Goal: Communication & Community: Answer question/provide support

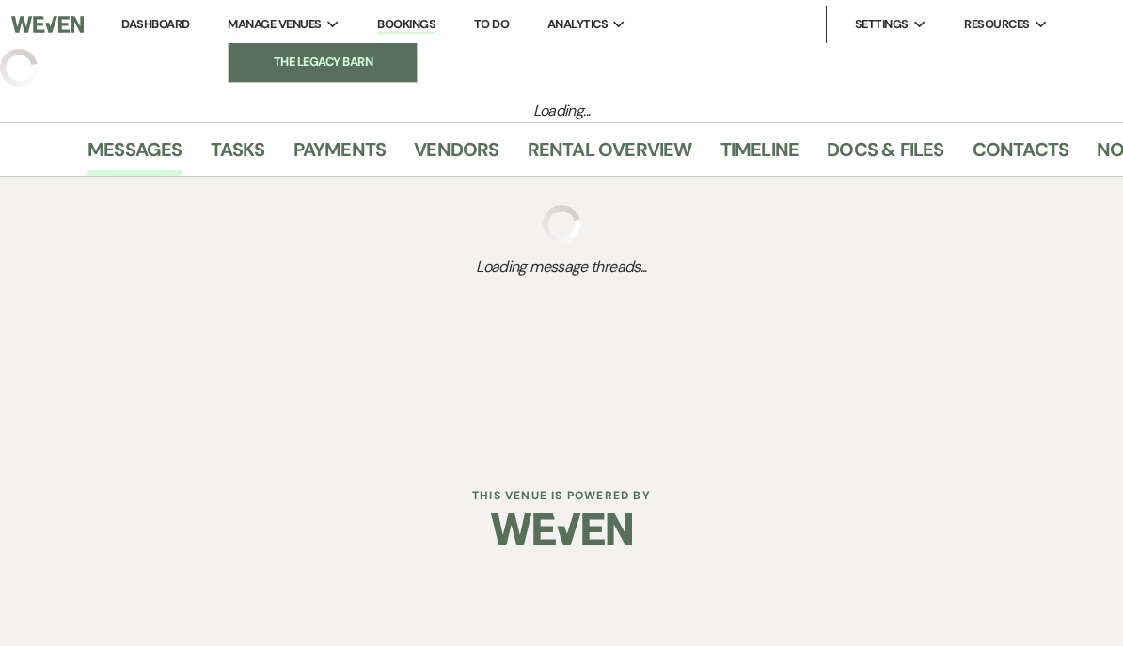
click at [262, 66] on li "The Legacy Barn" at bounding box center [322, 62] width 169 height 19
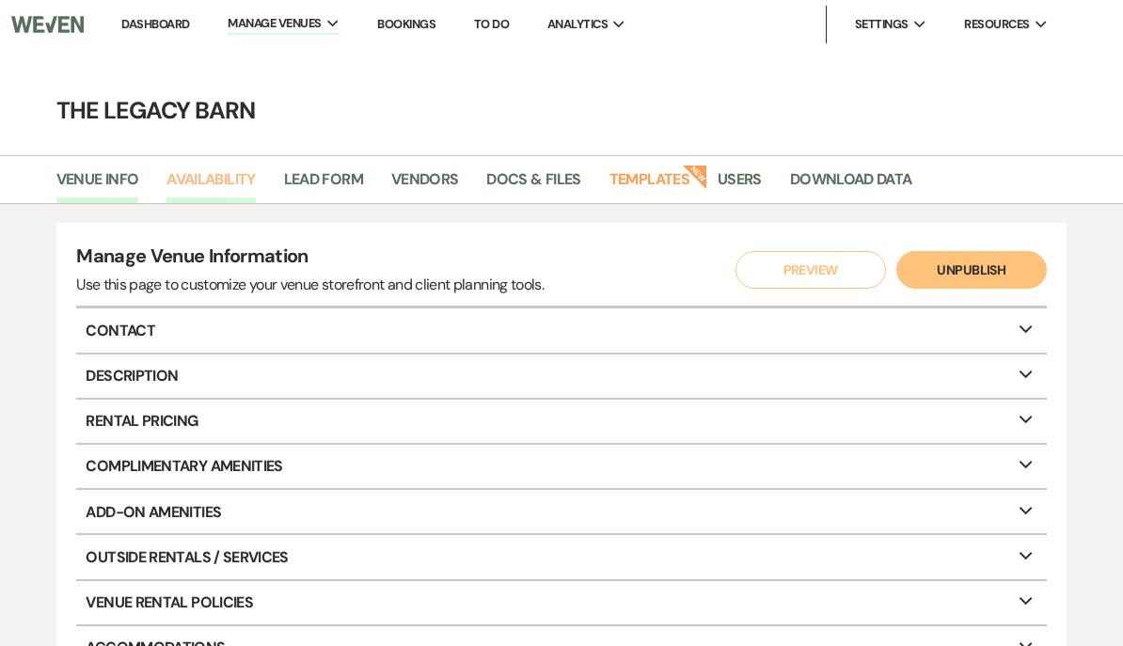
click at [212, 184] on link "Availability" at bounding box center [210, 185] width 88 height 36
select select "3"
select select "2026"
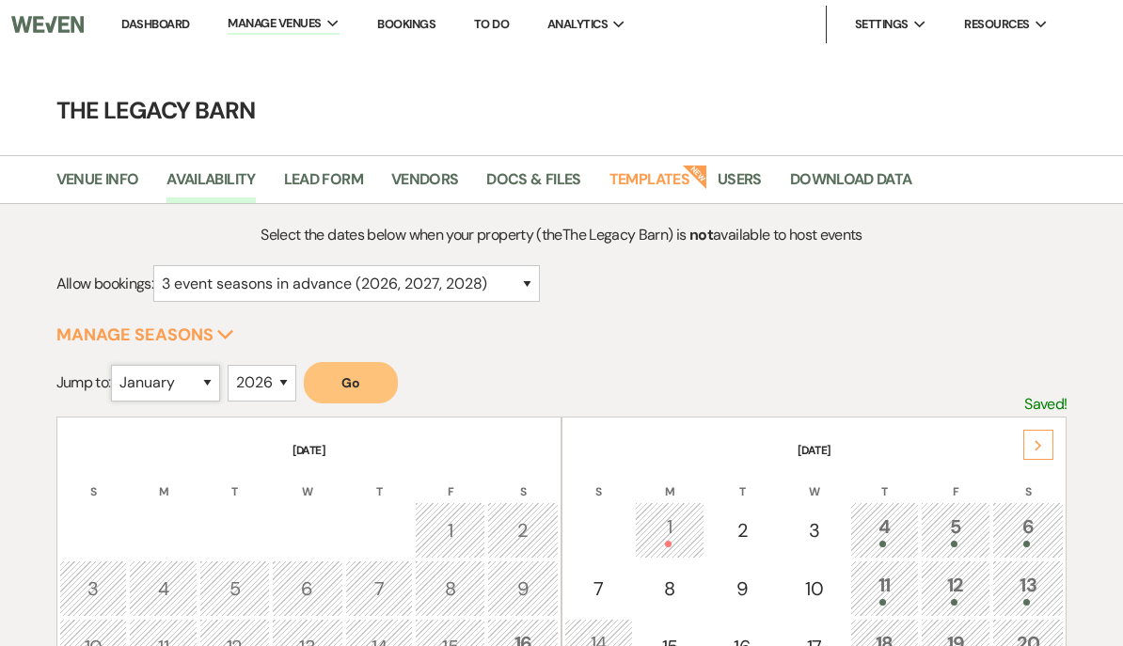
click at [151, 374] on select "January February March April May June July August September October November De…" at bounding box center [165, 383] width 109 height 37
select select "10"
click at [352, 380] on button "Go" at bounding box center [351, 382] width 94 height 41
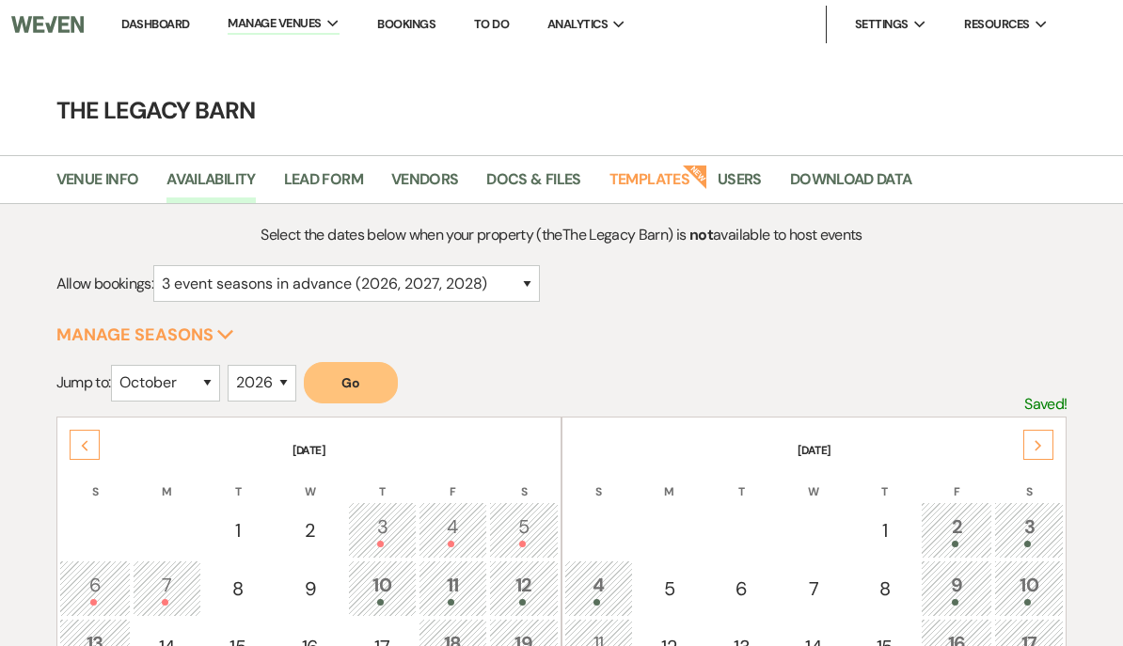
click at [128, 28] on link "Dashboard" at bounding box center [155, 24] width 68 height 16
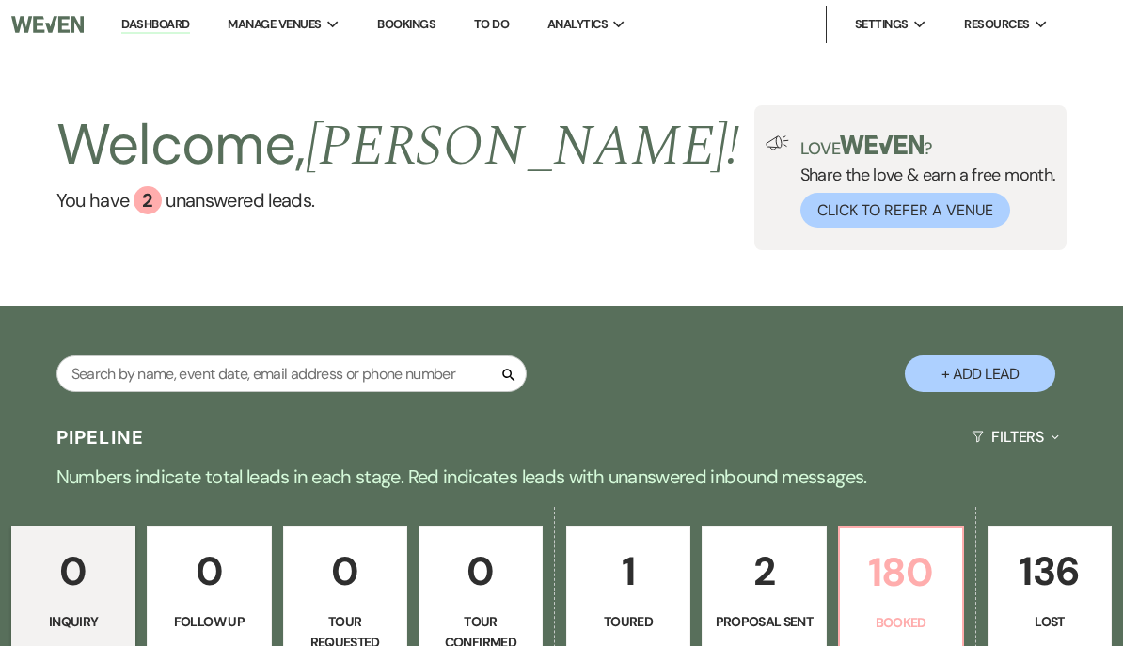
click at [886, 565] on p "180" at bounding box center [901, 572] width 100 height 63
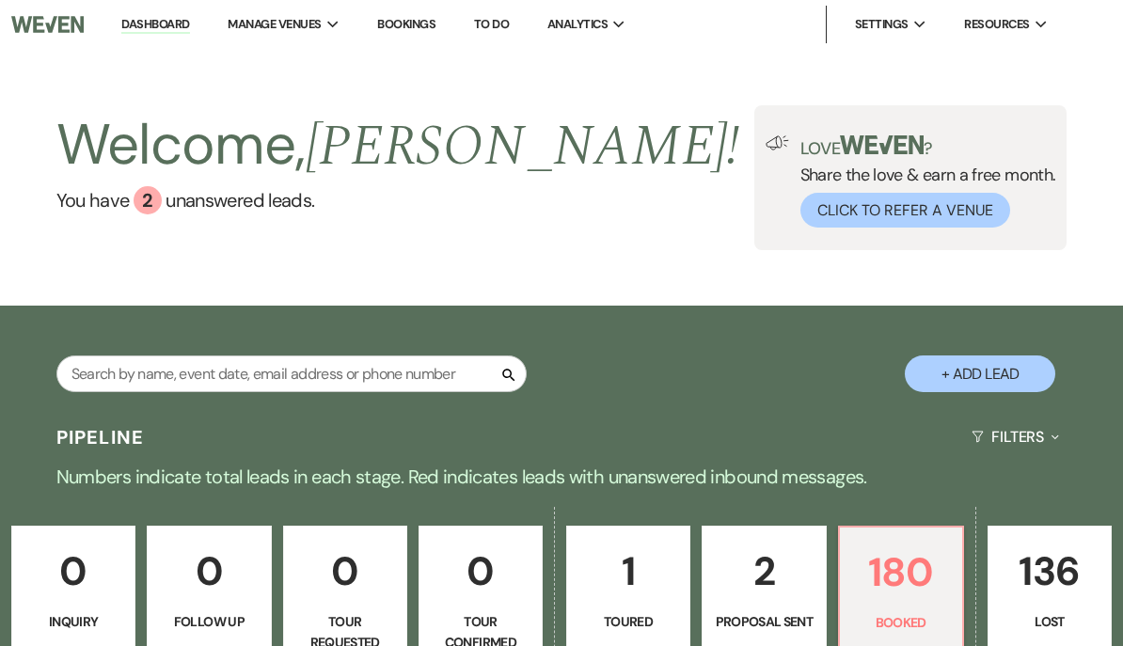
scroll to position [653, 0]
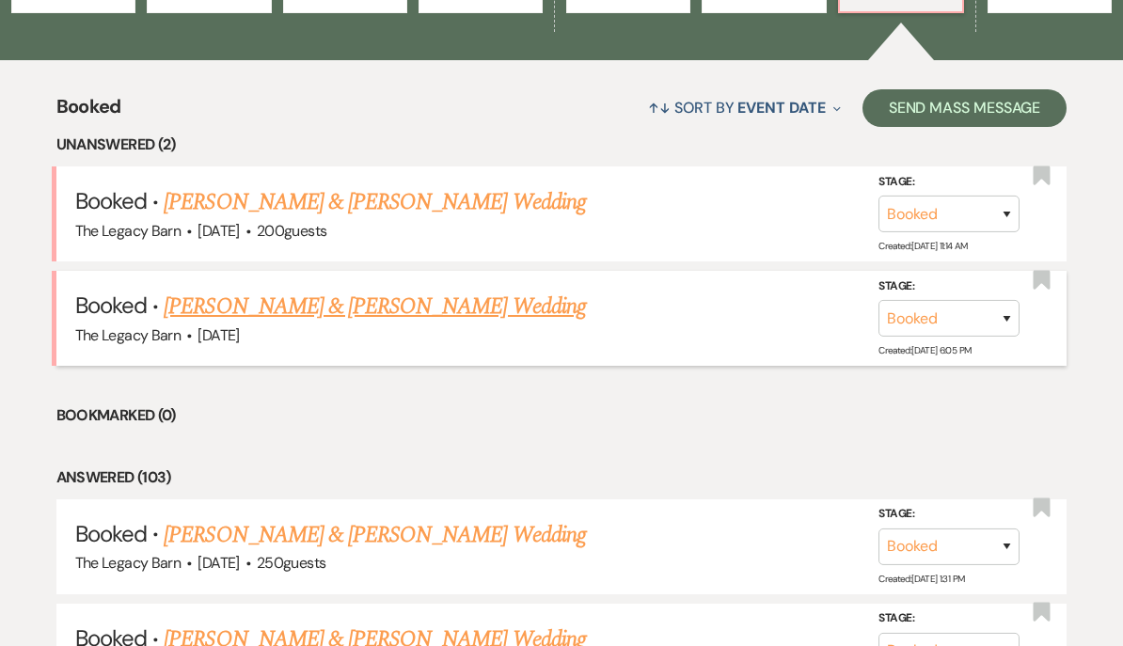
click at [200, 307] on link "Erin Ruhlman & Dillon Siefert's Wedding" at bounding box center [374, 307] width 421 height 34
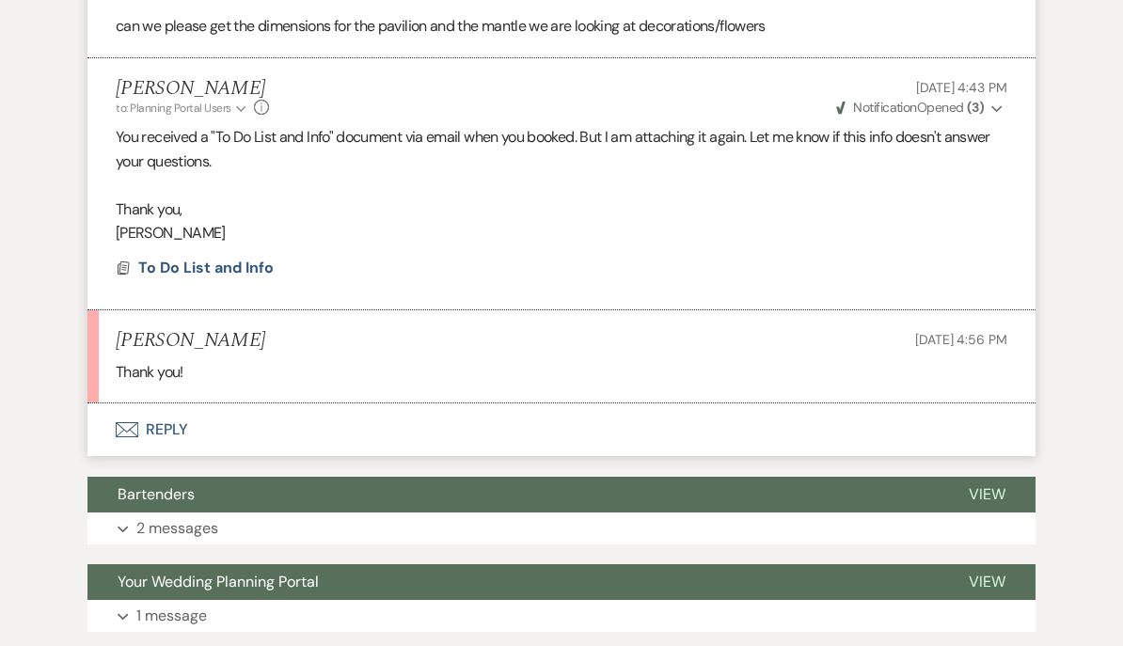
click at [150, 410] on button "Envelope Reply" at bounding box center [561, 429] width 948 height 53
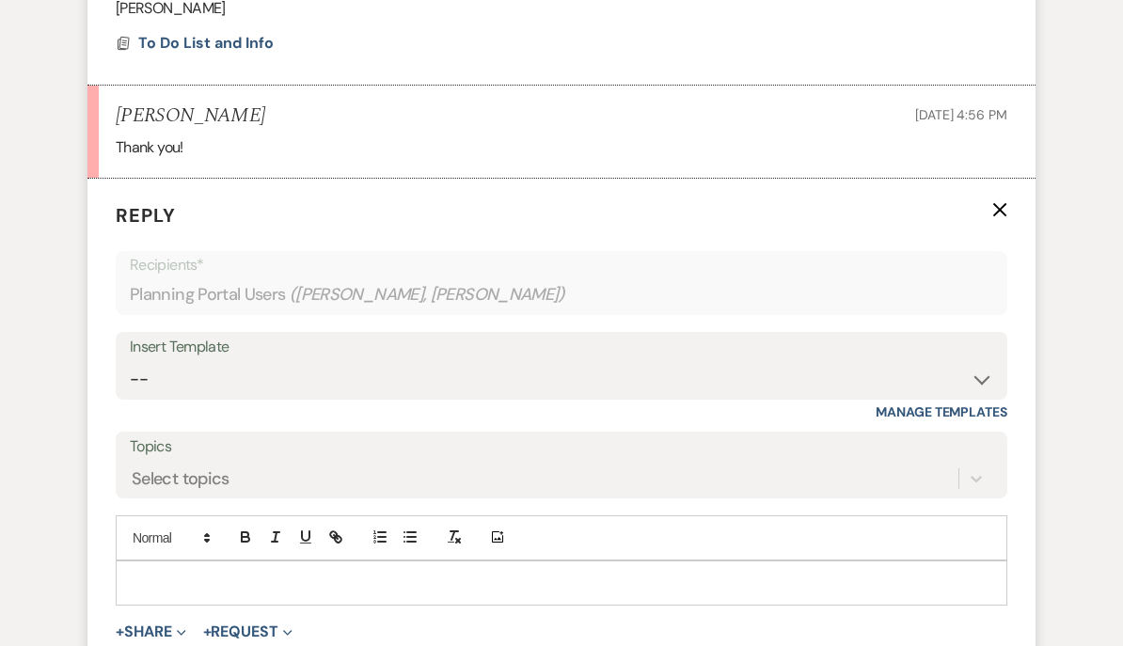
click at [149, 562] on div at bounding box center [561, 583] width 889 height 43
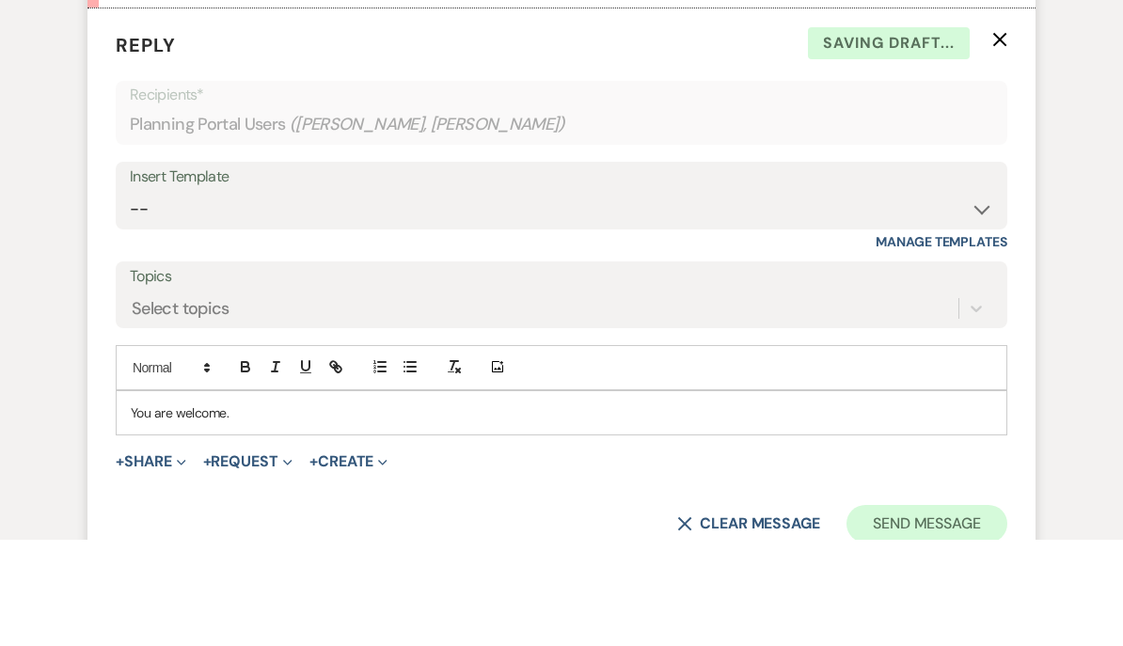
click at [906, 611] on button "Send Message" at bounding box center [926, 630] width 161 height 38
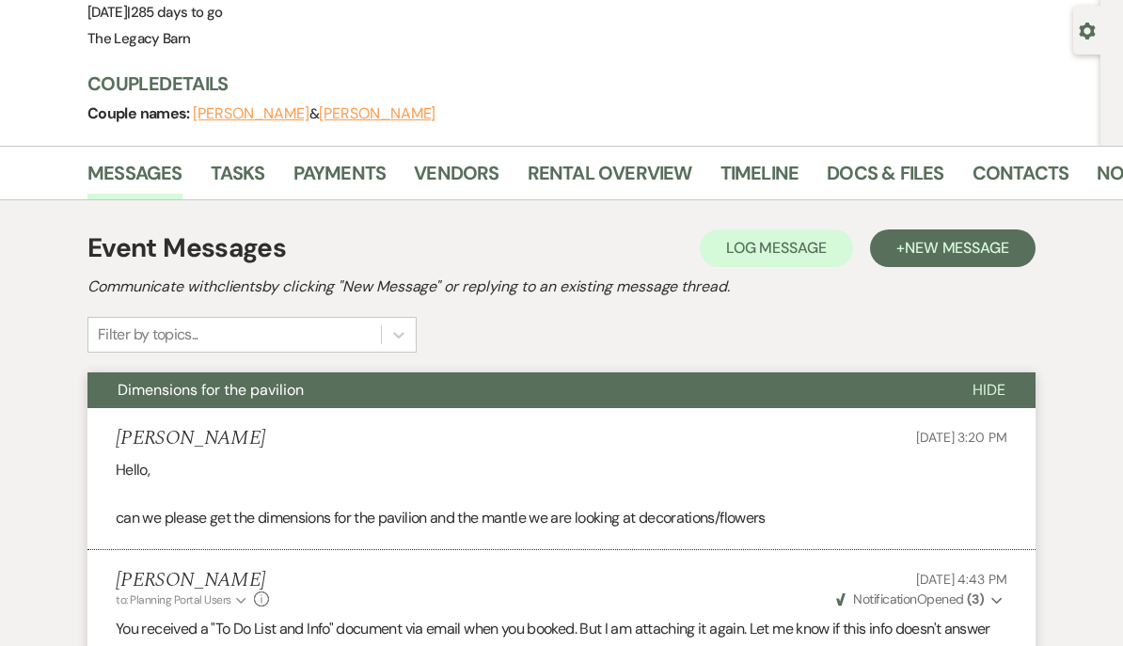
scroll to position [0, 0]
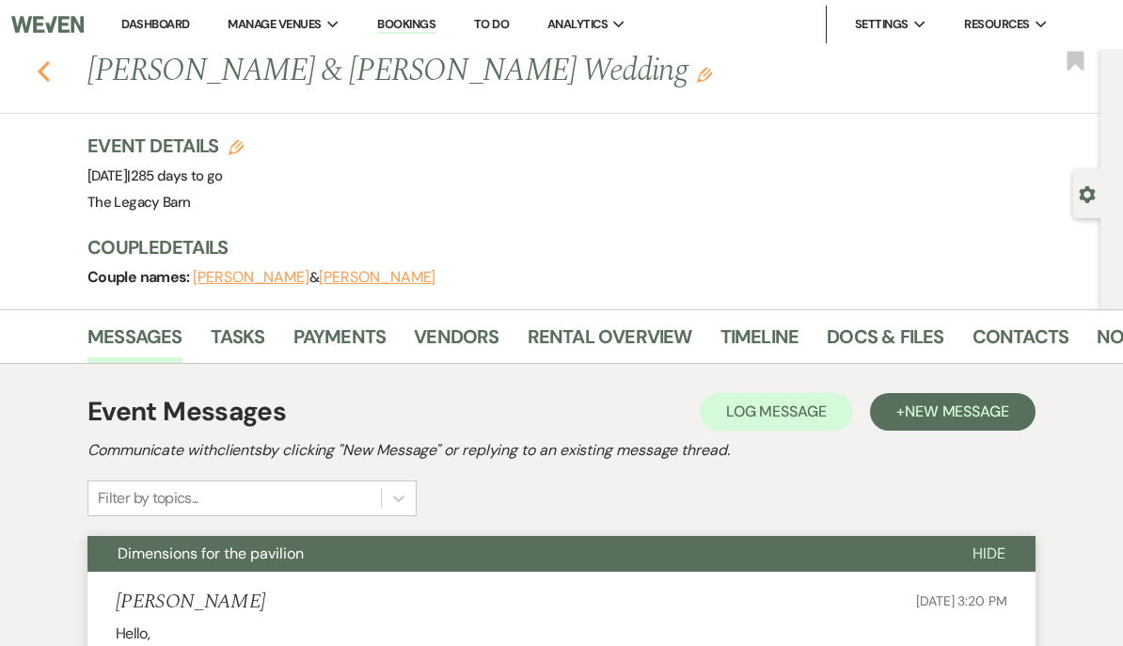
click at [44, 65] on use "button" at bounding box center [44, 71] width 12 height 21
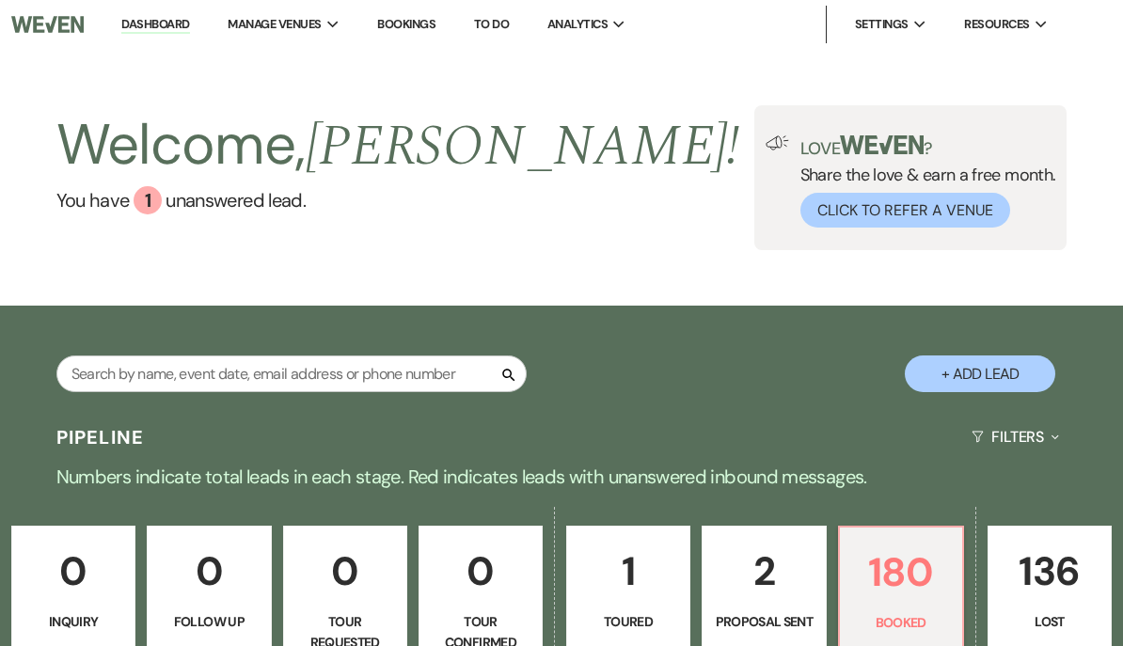
scroll to position [740, 0]
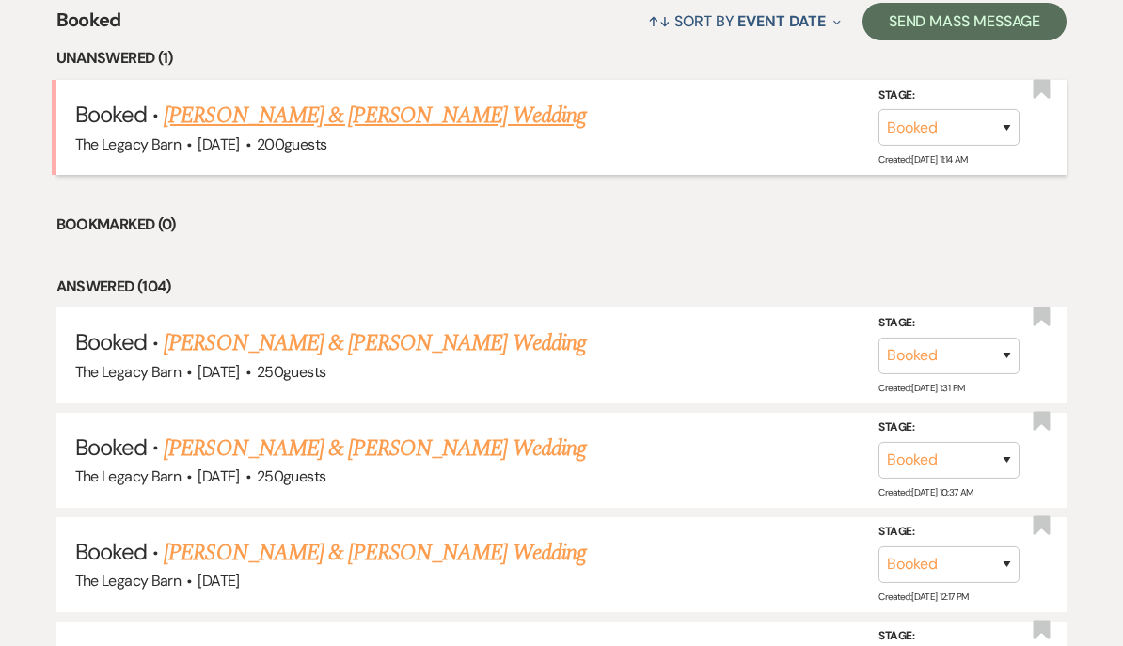
click at [218, 107] on link "Madison Kadwell & Joseph Ullstrom's Wedding" at bounding box center [374, 116] width 421 height 34
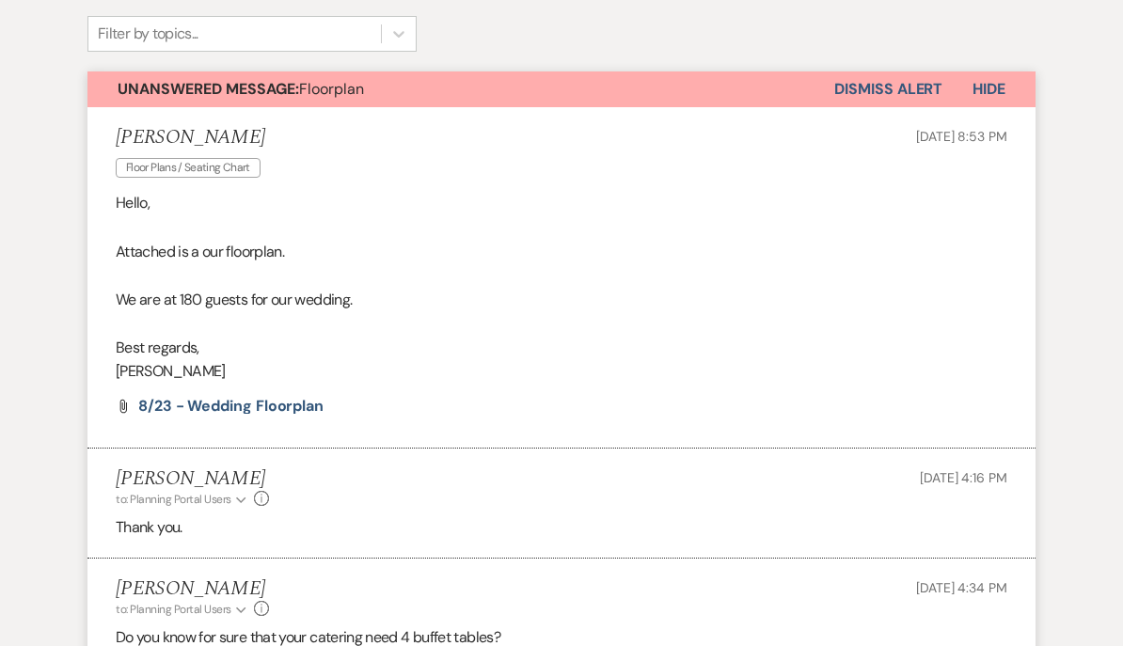
scroll to position [540, 0]
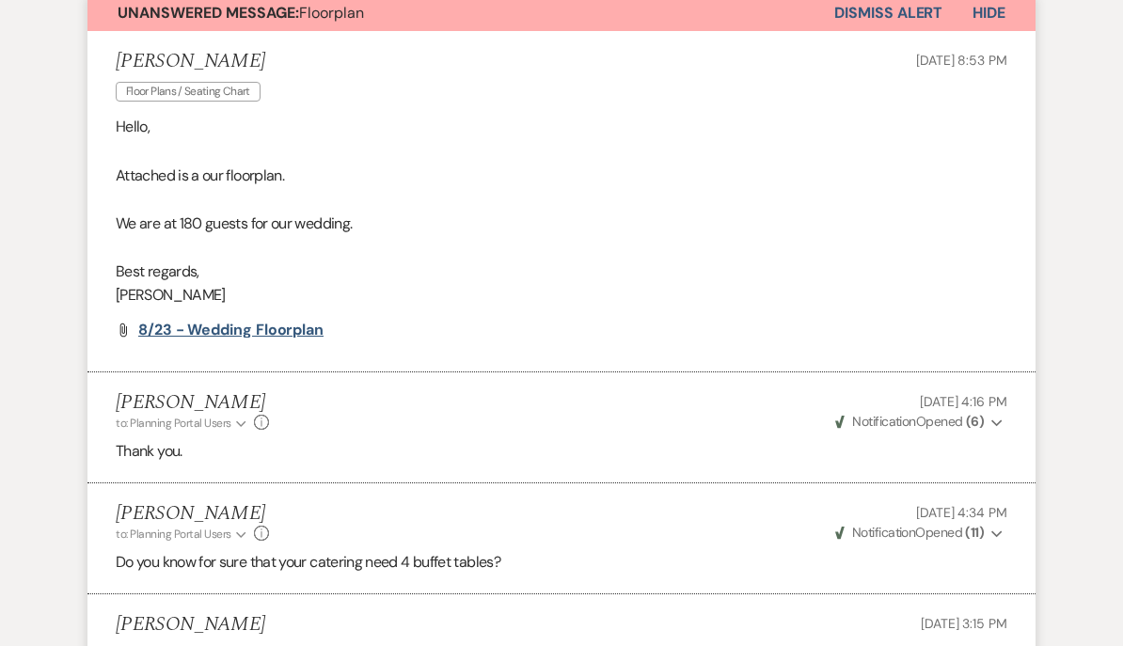
click at [216, 326] on span "8/23 - Wedding Floorplan" at bounding box center [230, 331] width 185 height 20
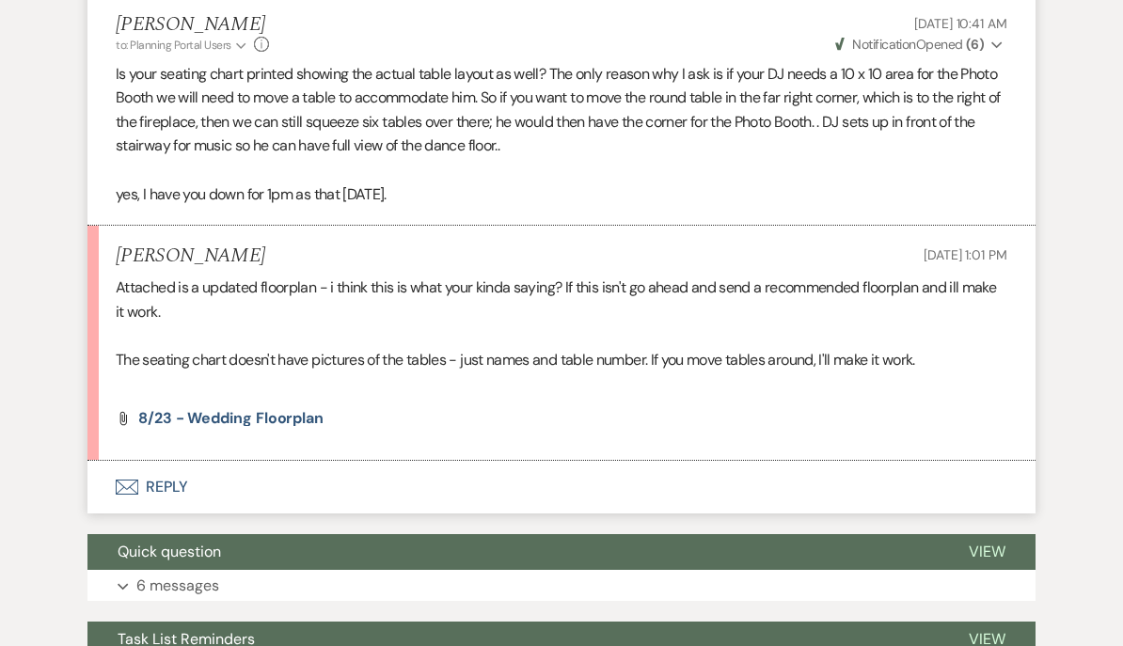
scroll to position [2231, 0]
click at [217, 409] on span "8/23 - Wedding Floorplan" at bounding box center [230, 419] width 185 height 20
click at [158, 465] on button "Envelope Reply" at bounding box center [561, 487] width 948 height 53
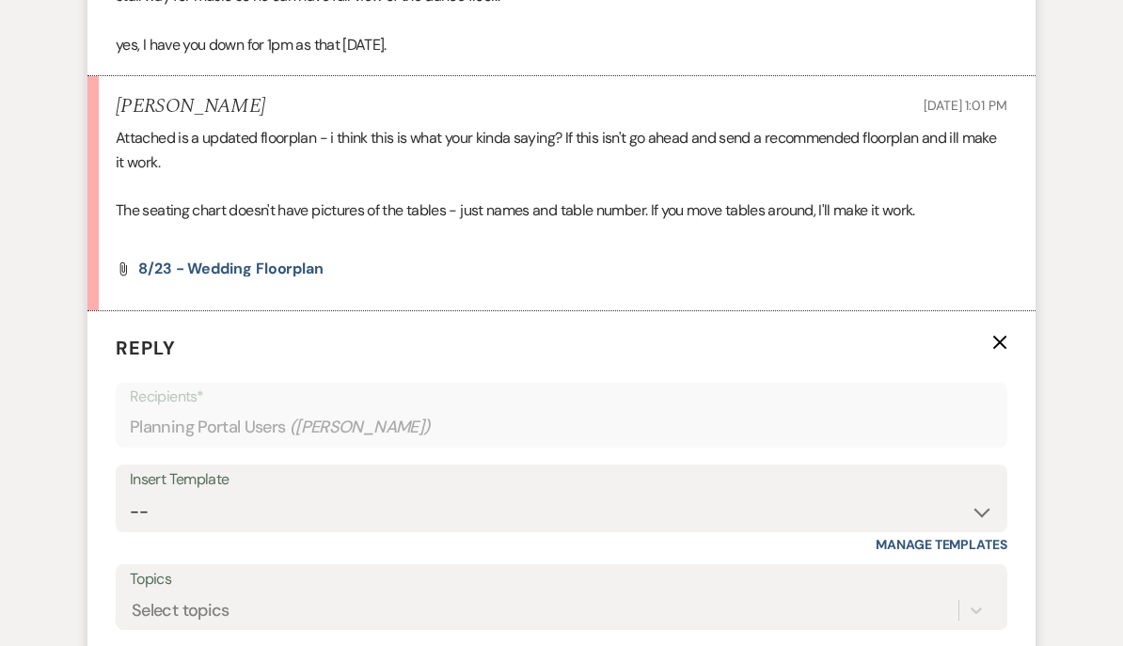
scroll to position [2633, 0]
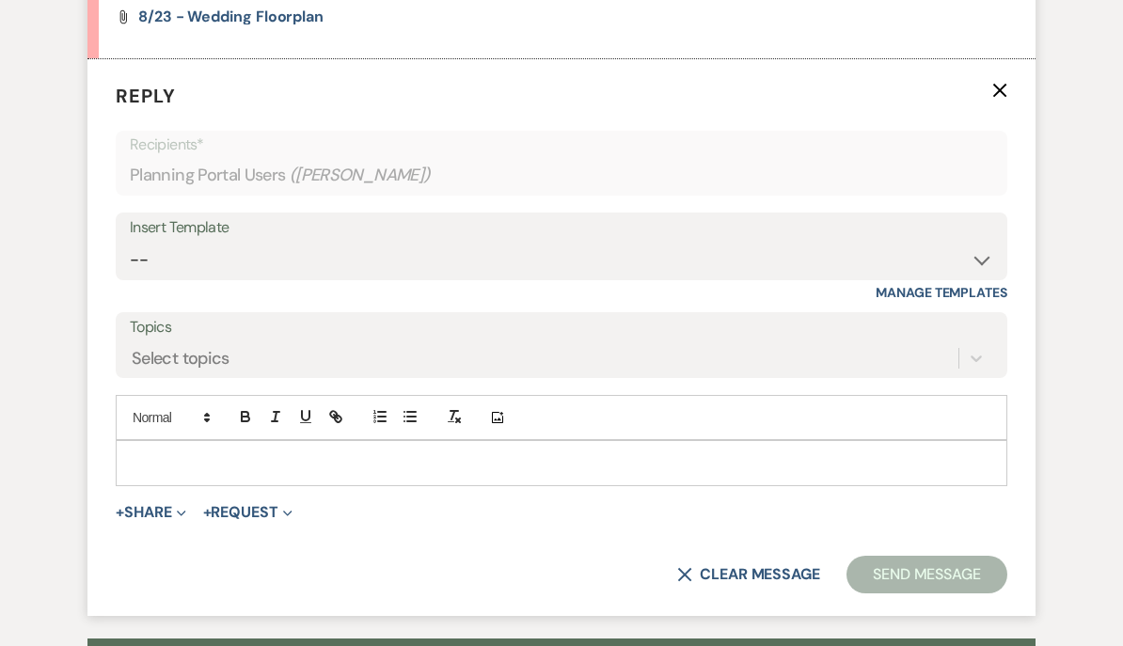
click at [146, 452] on p at bounding box center [561, 462] width 861 height 21
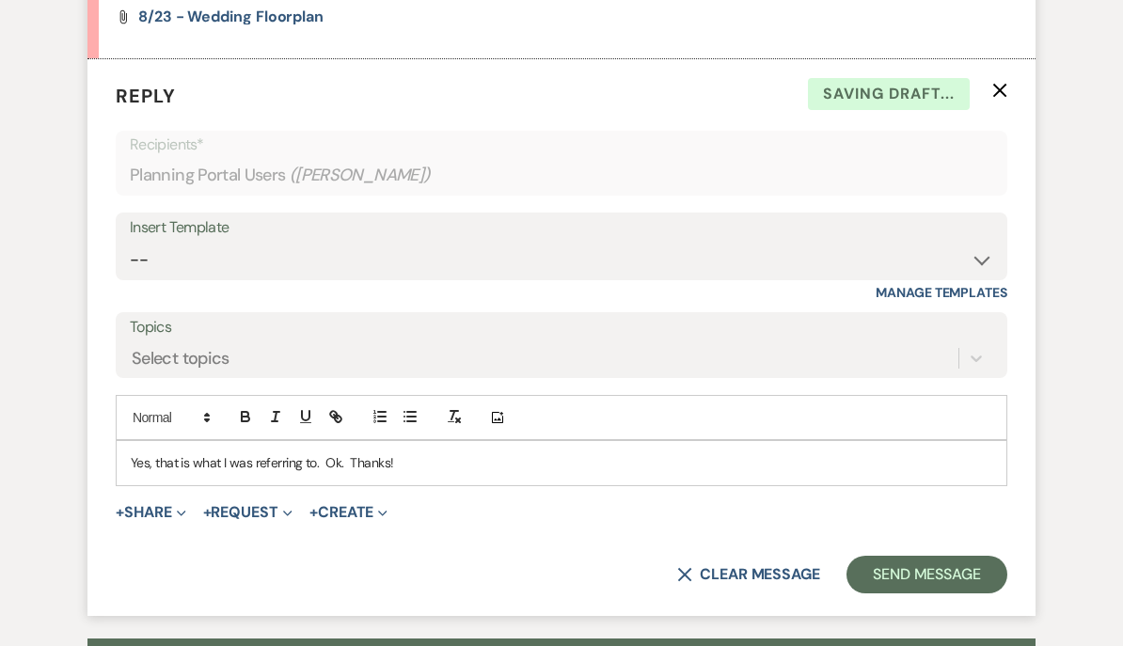
click at [347, 452] on p "Yes, that is what I was referring to. Ok. Thanks!" at bounding box center [561, 462] width 861 height 21
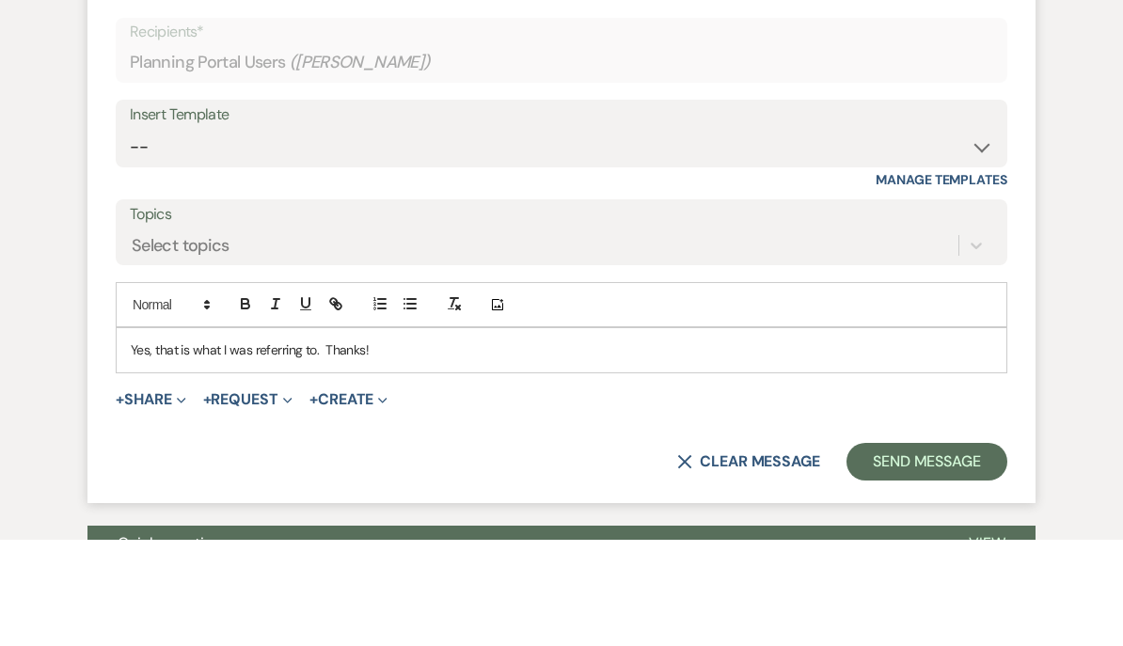
scroll to position [2642, 0]
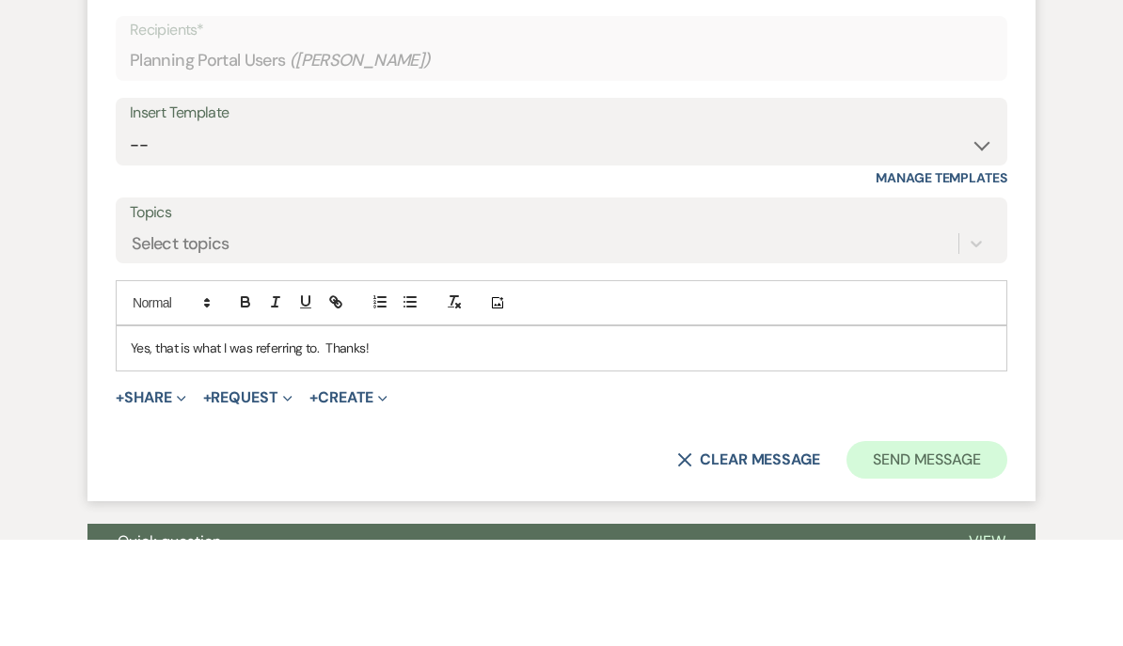
click at [952, 547] on button "Send Message" at bounding box center [926, 566] width 161 height 38
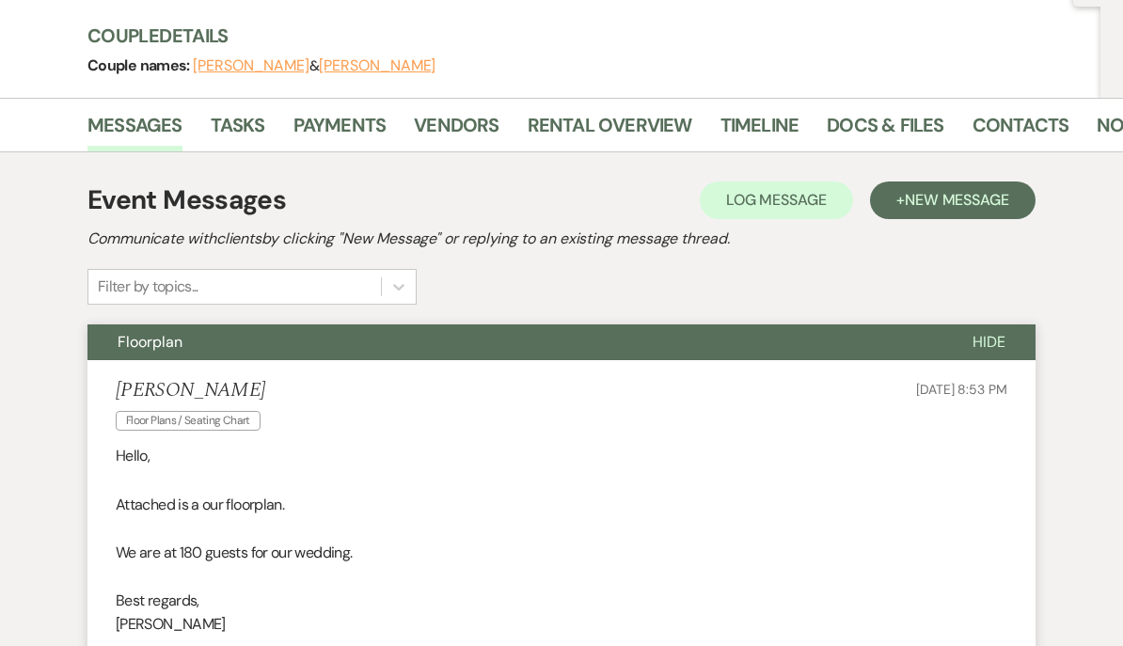
scroll to position [0, 0]
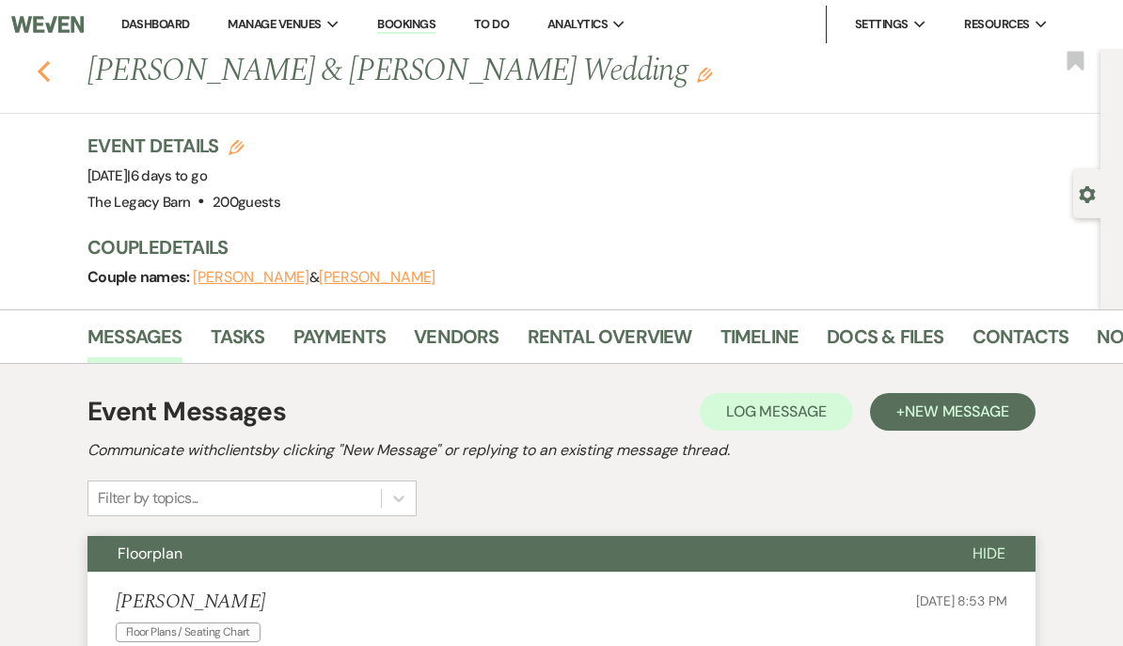
click at [40, 71] on use "button" at bounding box center [44, 71] width 12 height 21
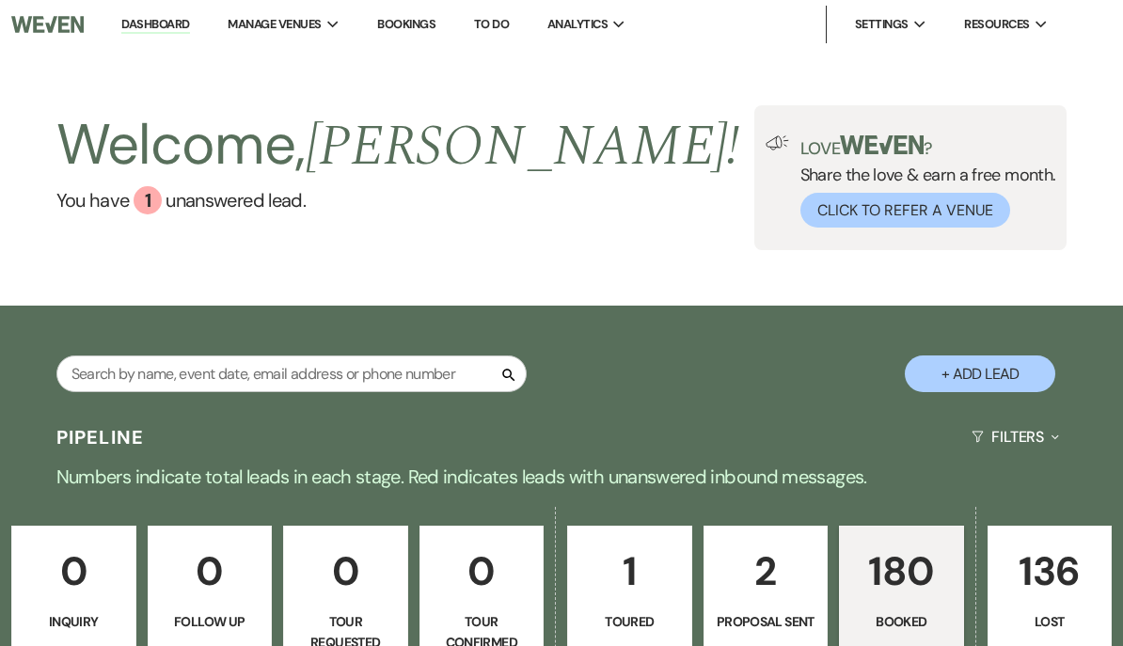
scroll to position [740, 0]
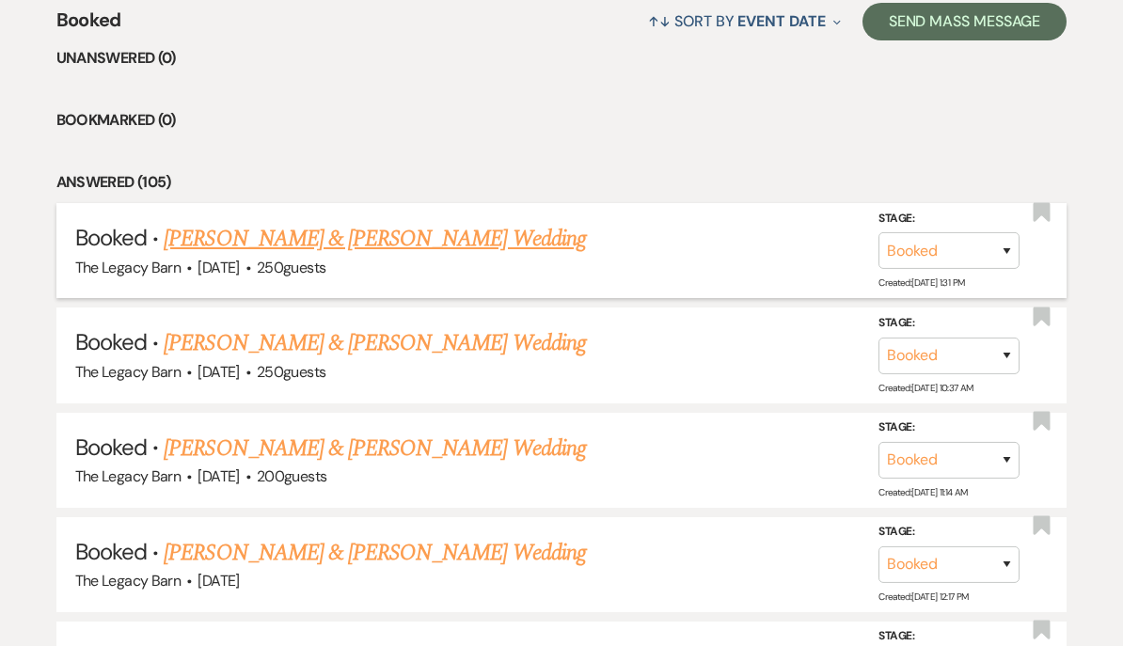
click at [216, 236] on link "[PERSON_NAME] & [PERSON_NAME] Wedding" at bounding box center [374, 239] width 421 height 34
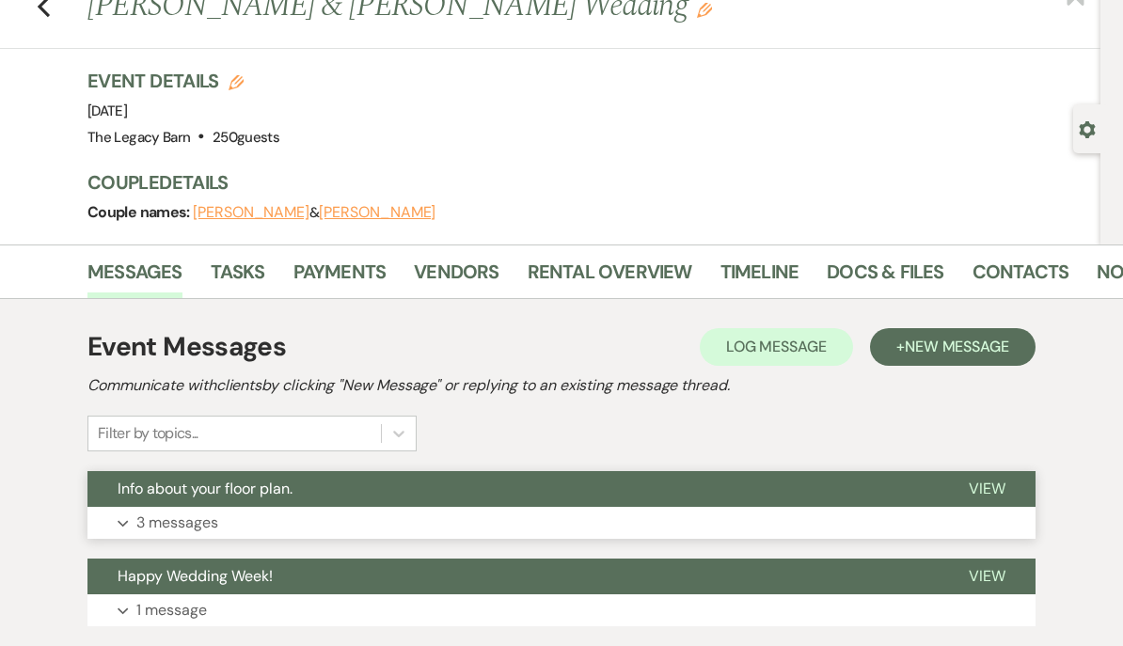
click at [151, 488] on span "Info about your floor plan." at bounding box center [205, 489] width 175 height 20
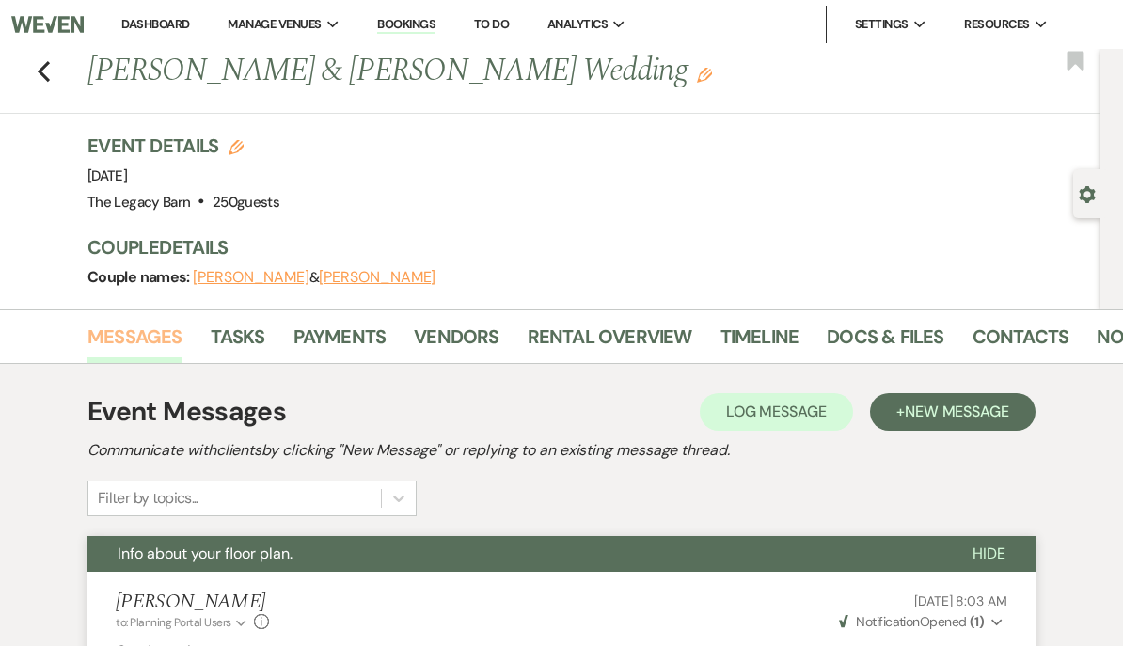
click at [123, 331] on link "Messages" at bounding box center [134, 342] width 95 height 41
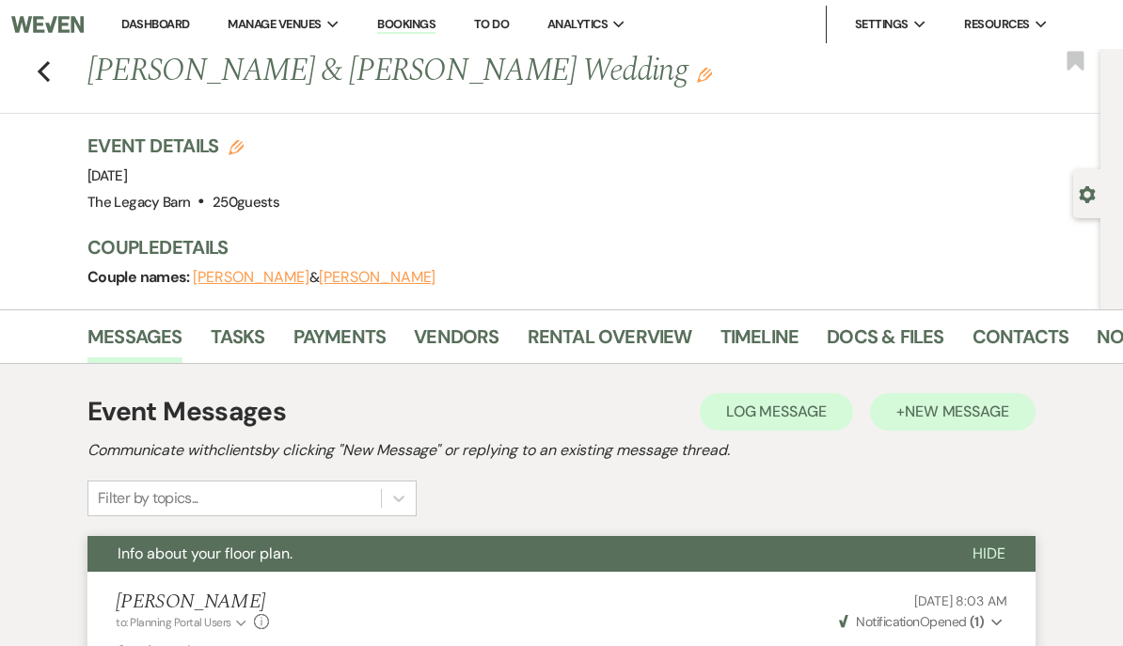
click at [960, 406] on span "New Message" at bounding box center [956, 411] width 104 height 20
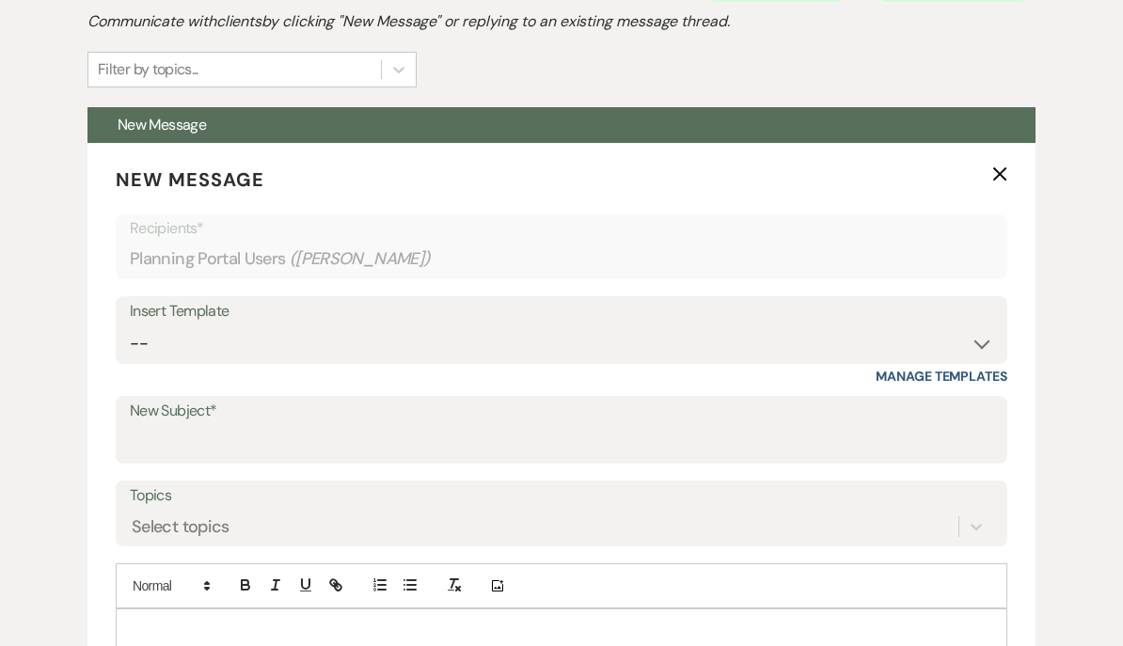
scroll to position [432, 0]
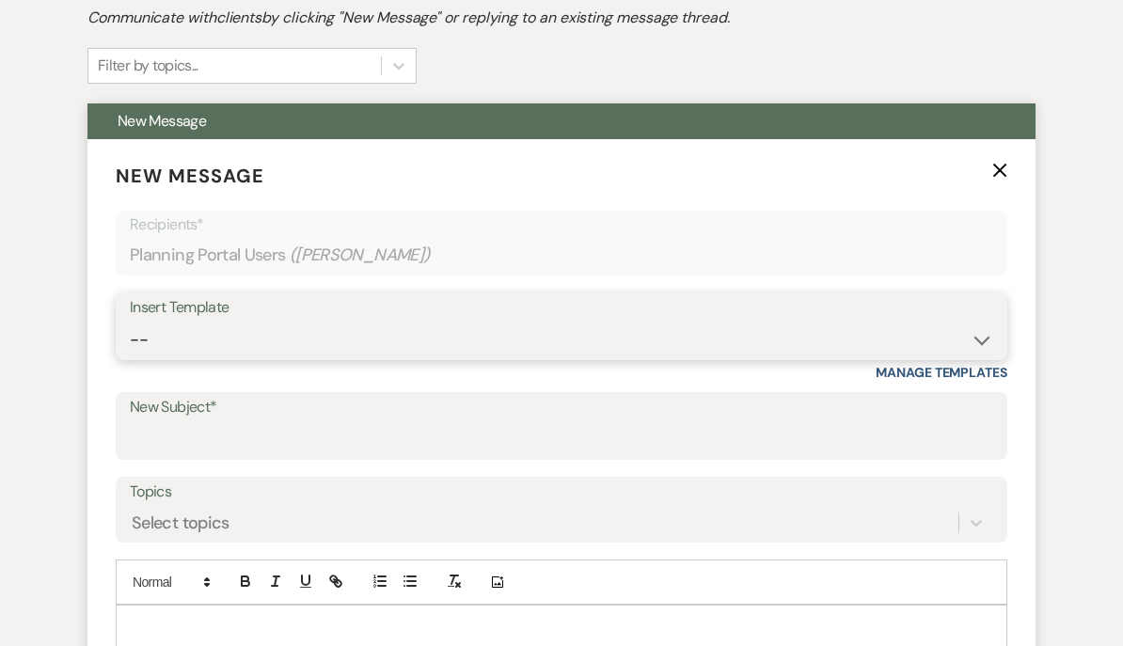
click at [149, 337] on select "-- Documents for Conversion Planning Portal Introduction Initial Inquiry Respon…" at bounding box center [561, 340] width 863 height 37
select select "3949"
type input "Accessing the venue and other important reminders"
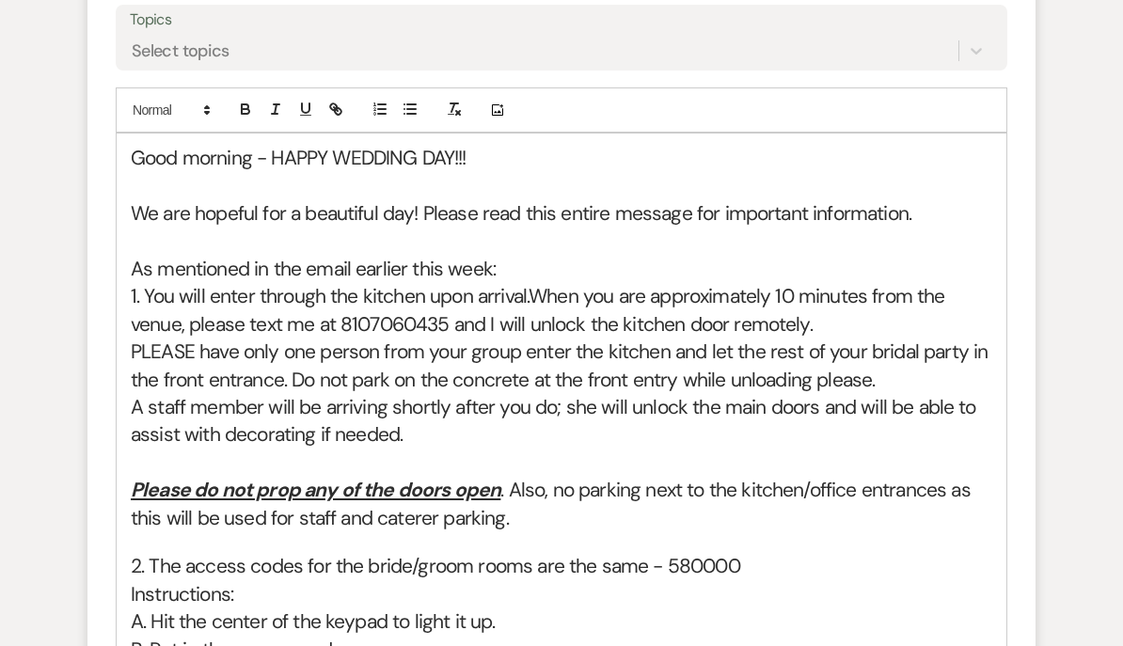
scroll to position [905, 0]
click at [135, 345] on span "PLEASE have only one person from your group enter the kitchen and let the rest …" at bounding box center [562, 365] width 862 height 54
click at [291, 367] on span "PLEASE have only one person from your group enter the kitchen and let the rest …" at bounding box center [562, 365] width 862 height 54
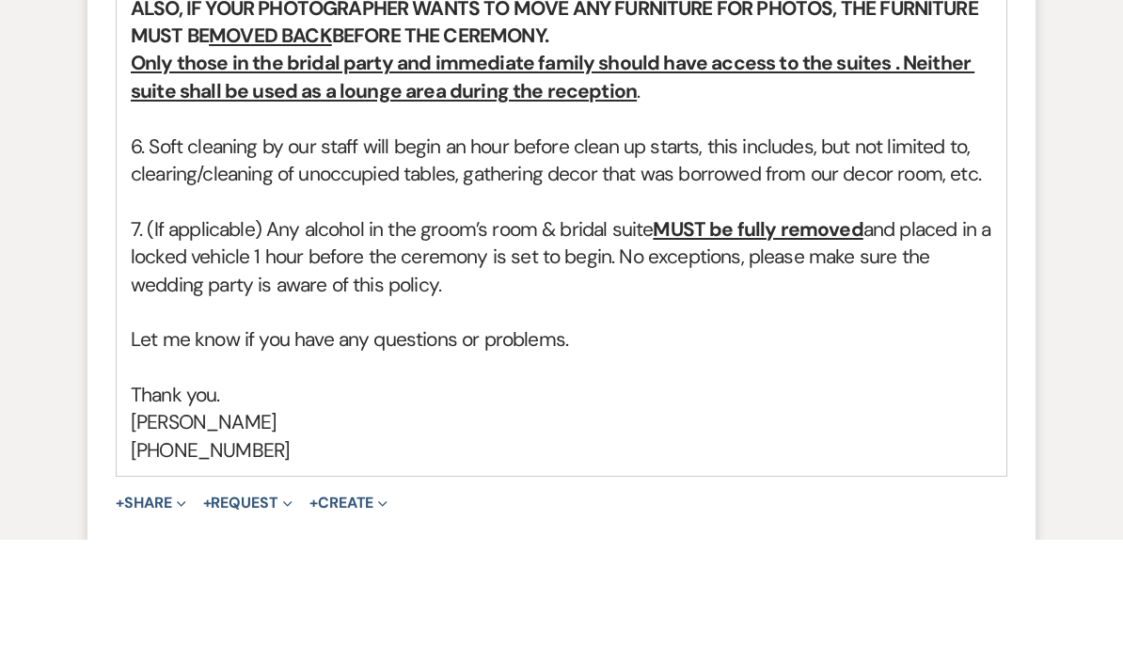
scroll to position [1804, 0]
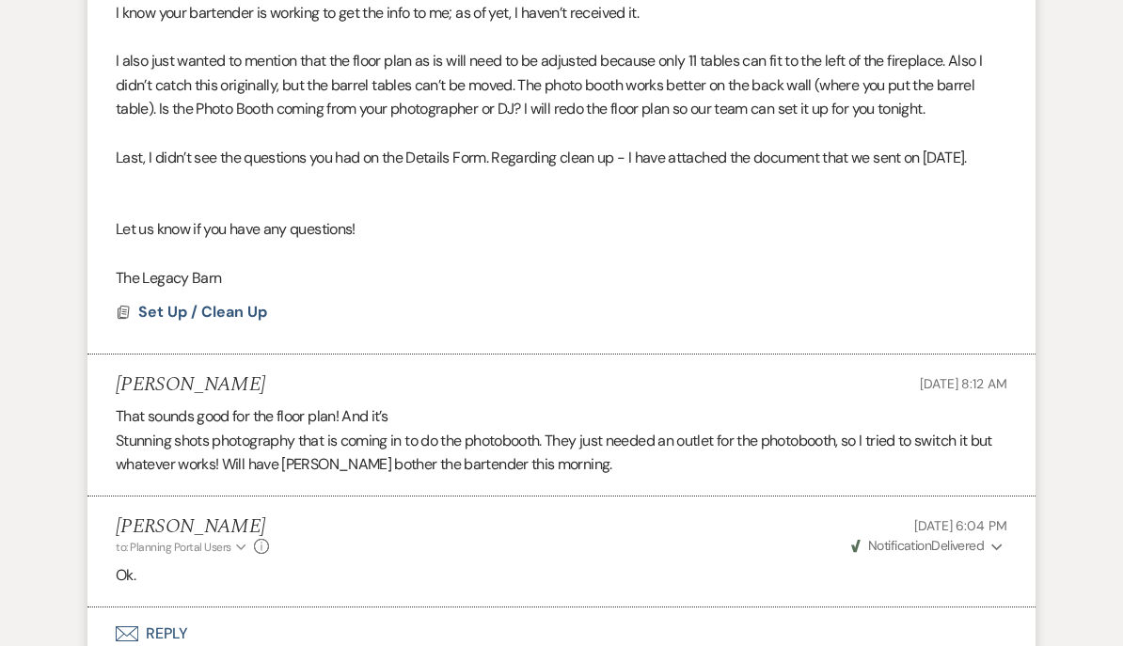
scroll to position [4301, 0]
